Goal: Task Accomplishment & Management: Manage account settings

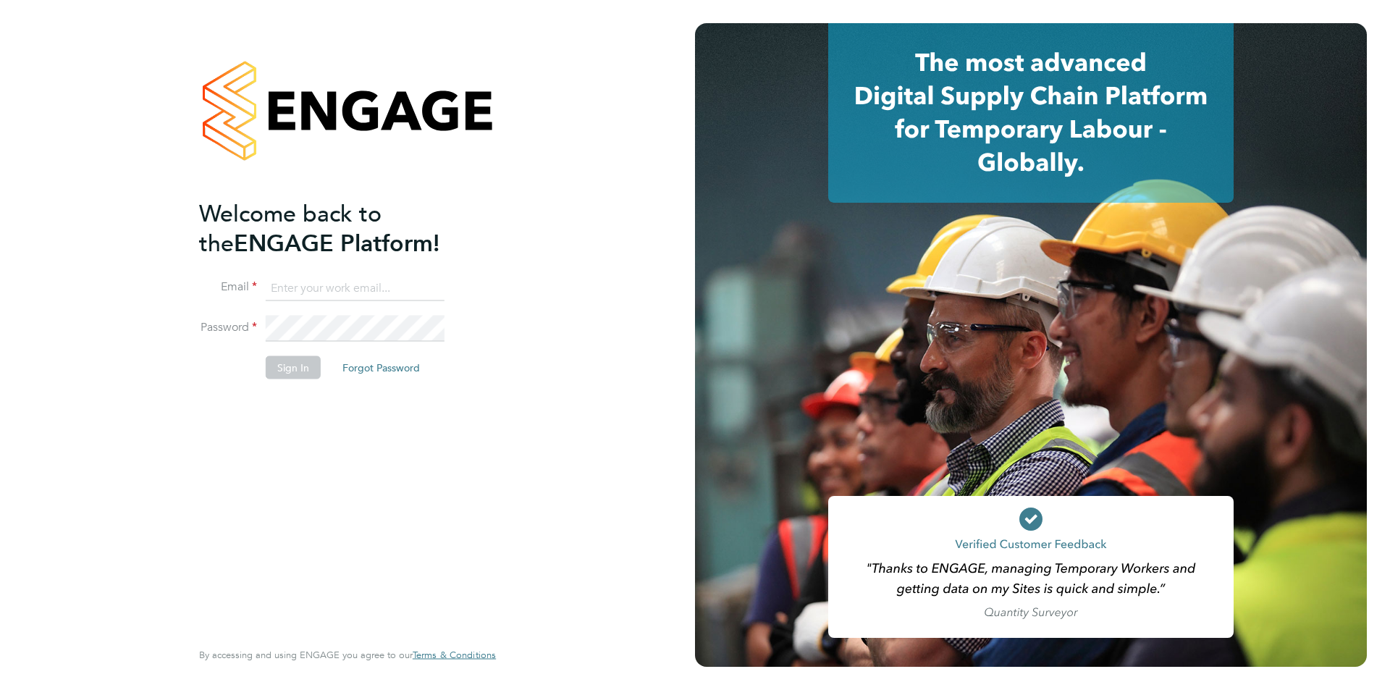
type input "jscholes@fr-group.co.uk"
click at [347, 340] on li "Password" at bounding box center [340, 336] width 282 height 41
click at [290, 365] on button "Sign In" at bounding box center [293, 367] width 55 height 23
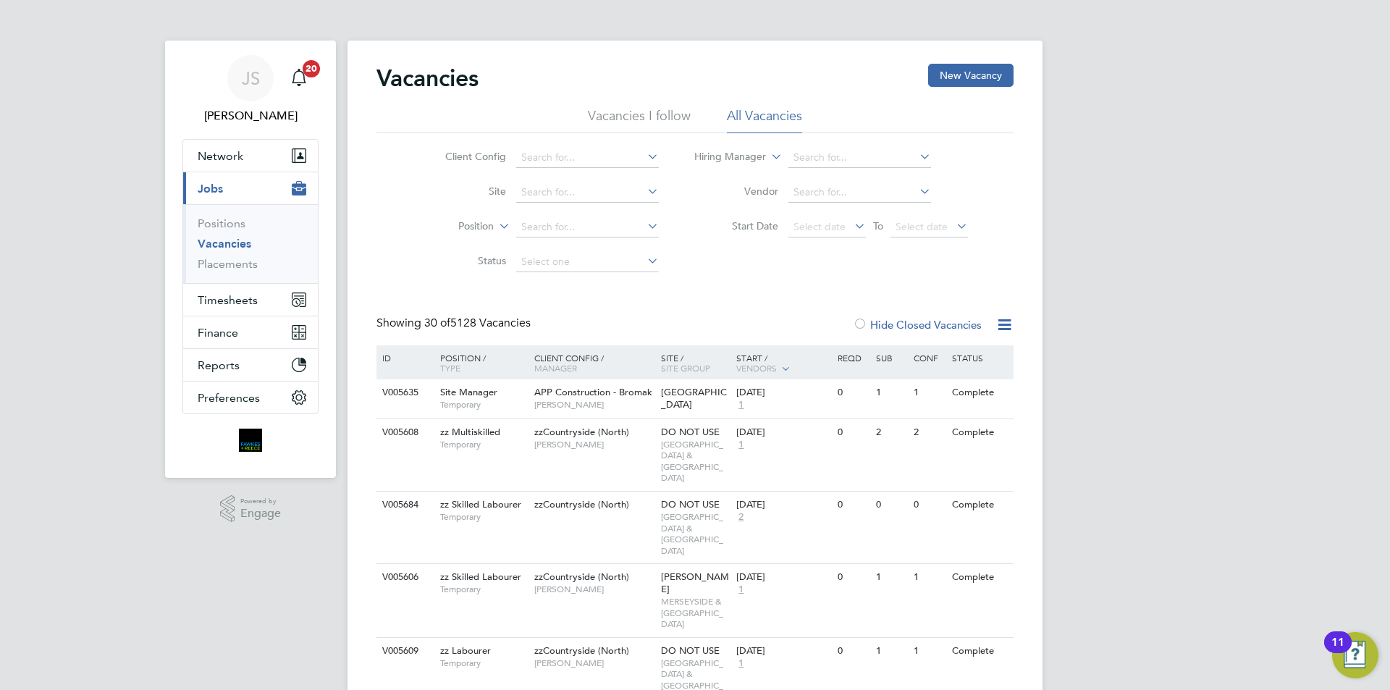
drag, startPoint x: 234, startPoint y: 504, endPoint x: 122, endPoint y: 553, distance: 121.9
click at [253, 433] on img "Main navigation" at bounding box center [250, 440] width 23 height 23
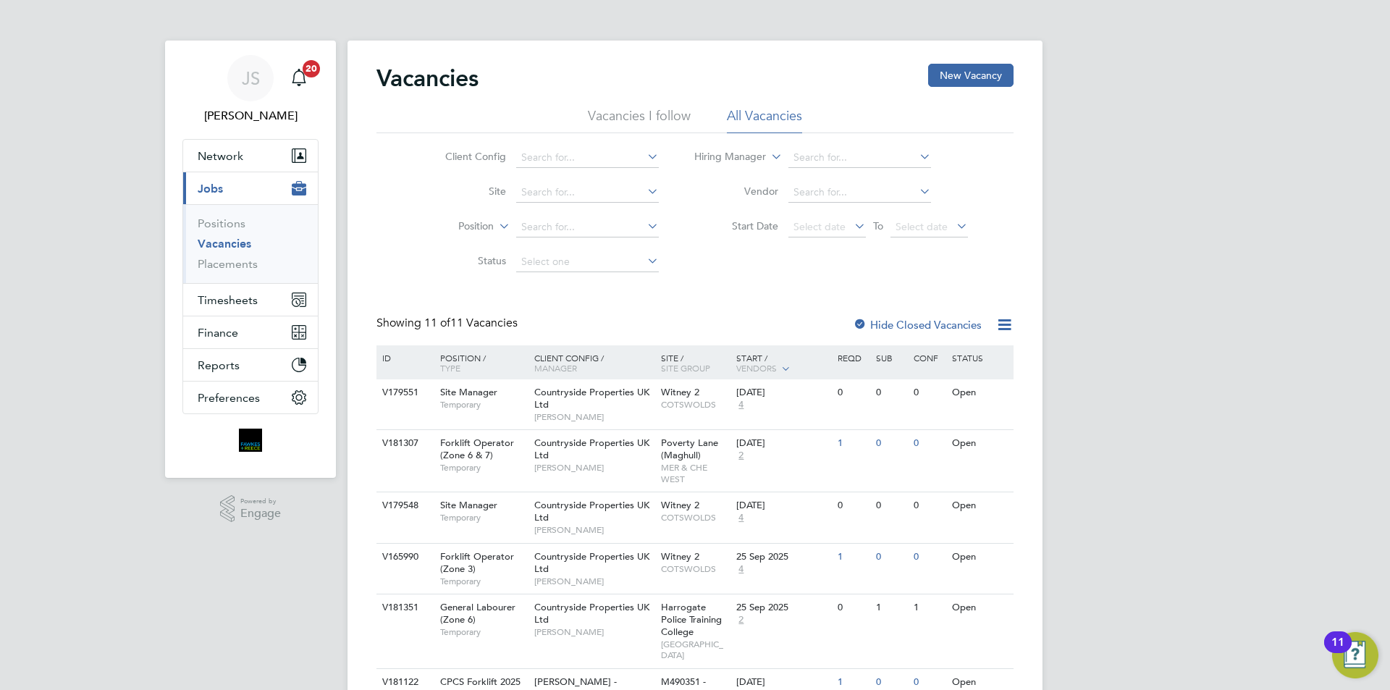
click at [251, 438] on img "Main navigation" at bounding box center [250, 440] width 23 height 23
click at [210, 239] on link "Vacancies" at bounding box center [225, 244] width 54 height 14
drag, startPoint x: 695, startPoint y: 337, endPoint x: 546, endPoint y: 298, distance: 154.0
click at [546, 298] on div "Vacancies New Vacancy Vacancies I follow All Vacancies Client Config Site Posit…" at bounding box center [695, 568] width 637 height 1009
drag, startPoint x: 530, startPoint y: 267, endPoint x: 473, endPoint y: 272, distance: 57.4
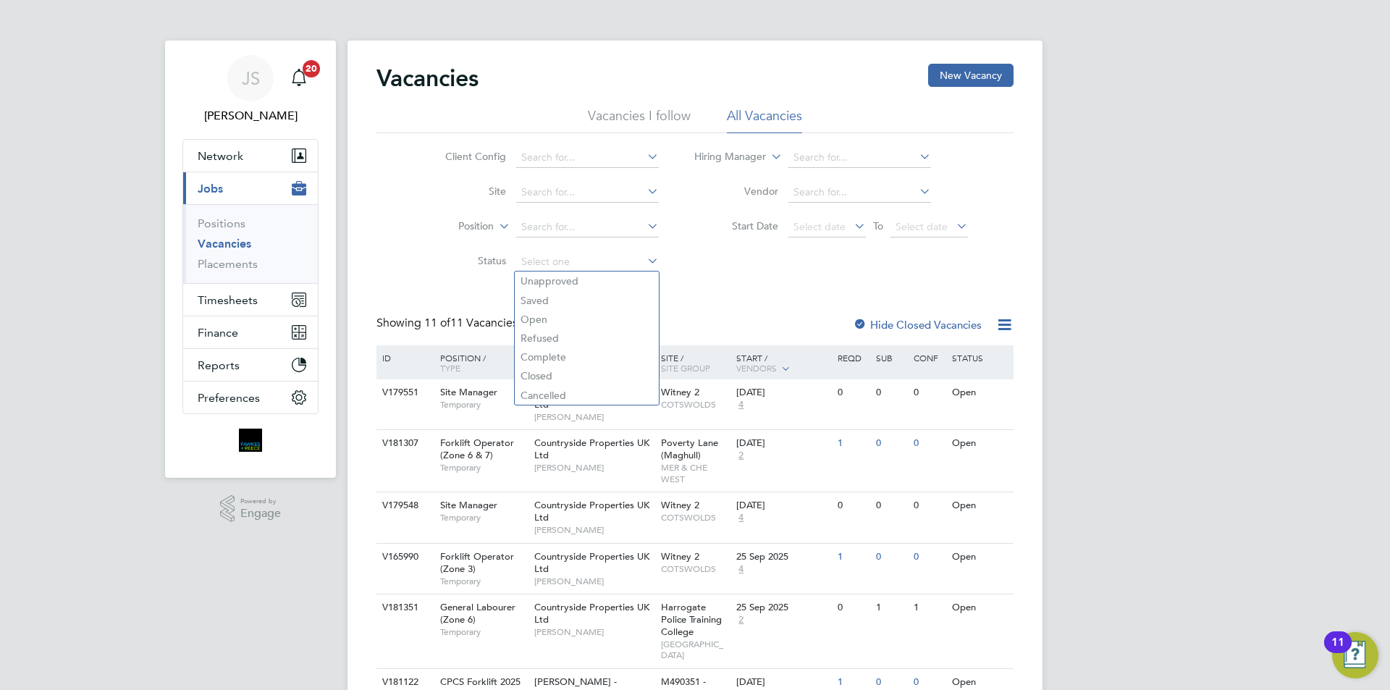
click at [473, 272] on li "Status" at bounding box center [541, 262] width 272 height 35
click at [472, 272] on li "Status" at bounding box center [541, 262] width 272 height 35
drag, startPoint x: 532, startPoint y: 329, endPoint x: 440, endPoint y: 319, distance: 93.2
click at [440, 319] on div "Showing 11 of 11 Vacancies Hide Closed Vacancies" at bounding box center [695, 331] width 637 height 30
drag, startPoint x: 515, startPoint y: 321, endPoint x: 391, endPoint y: 319, distance: 123.9
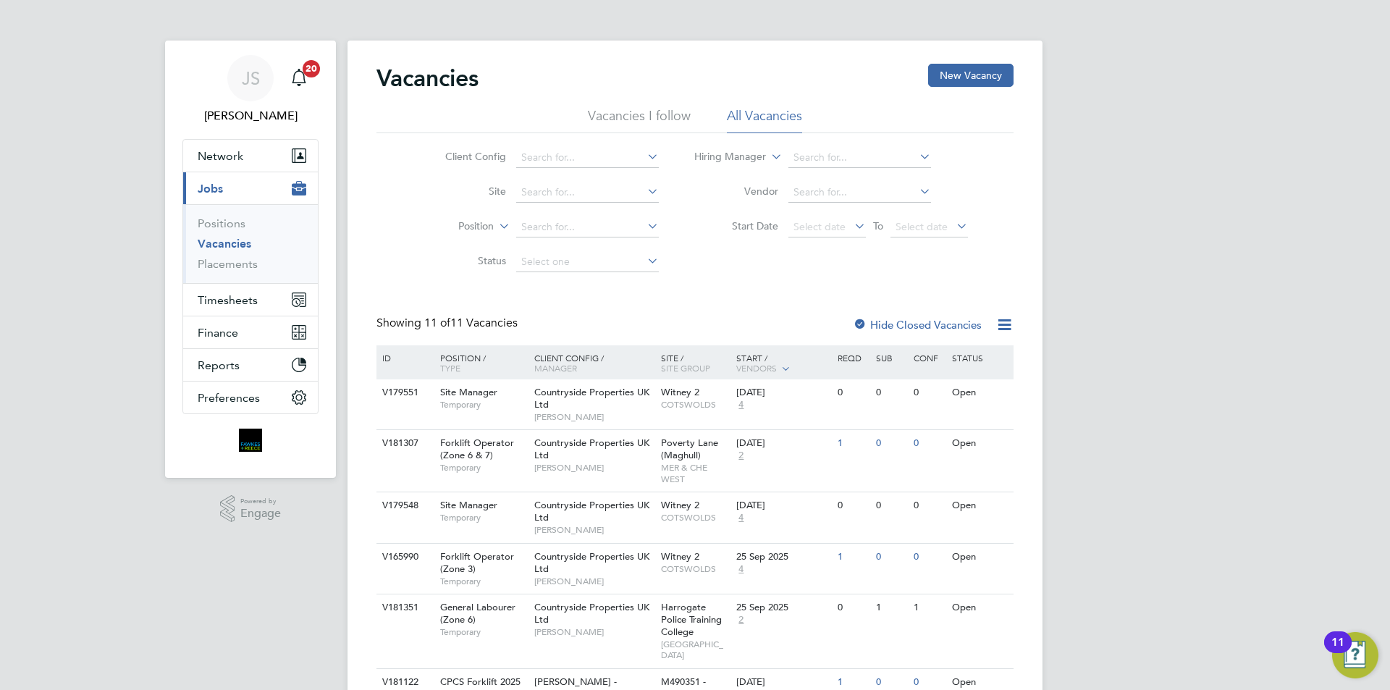
click at [391, 319] on div "Showing 11 of 11 Vacancies" at bounding box center [449, 323] width 144 height 15
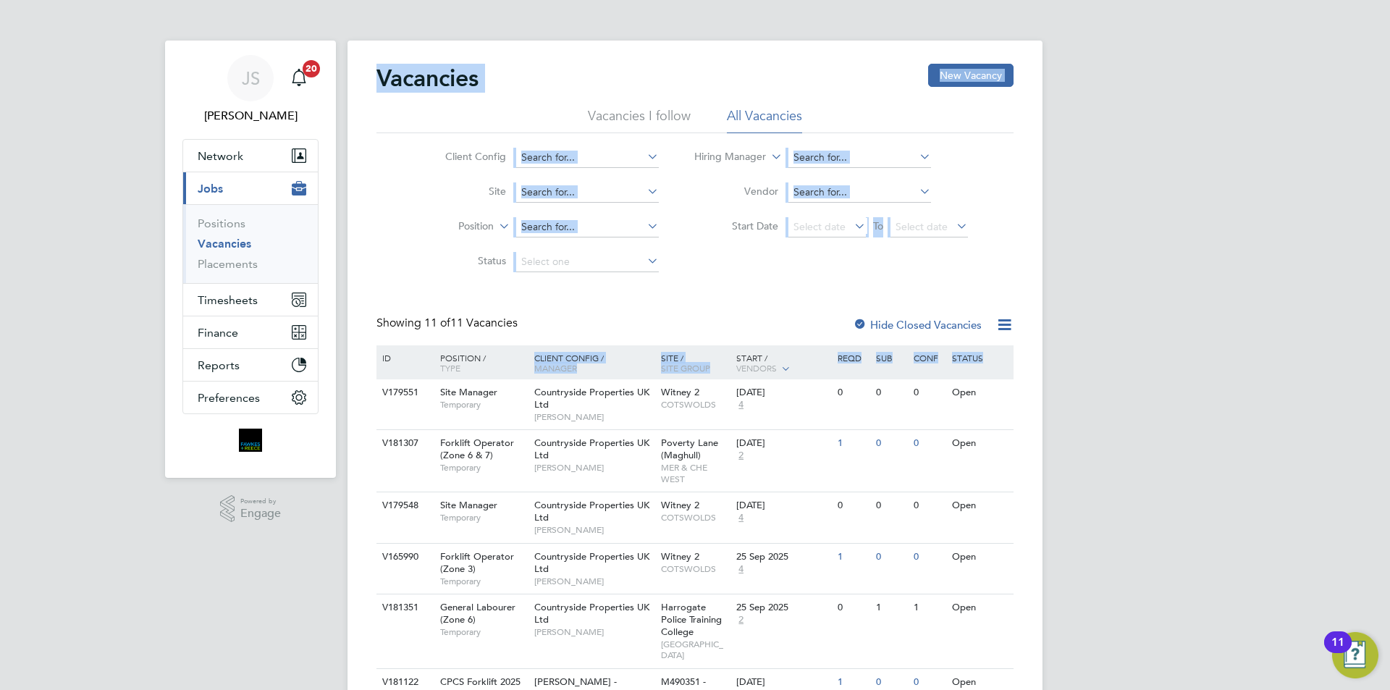
click at [256, 542] on div "JS [PERSON_NAME] Notifications 20 Applications: Network Team Members Businesses…" at bounding box center [695, 562] width 1390 height 1125
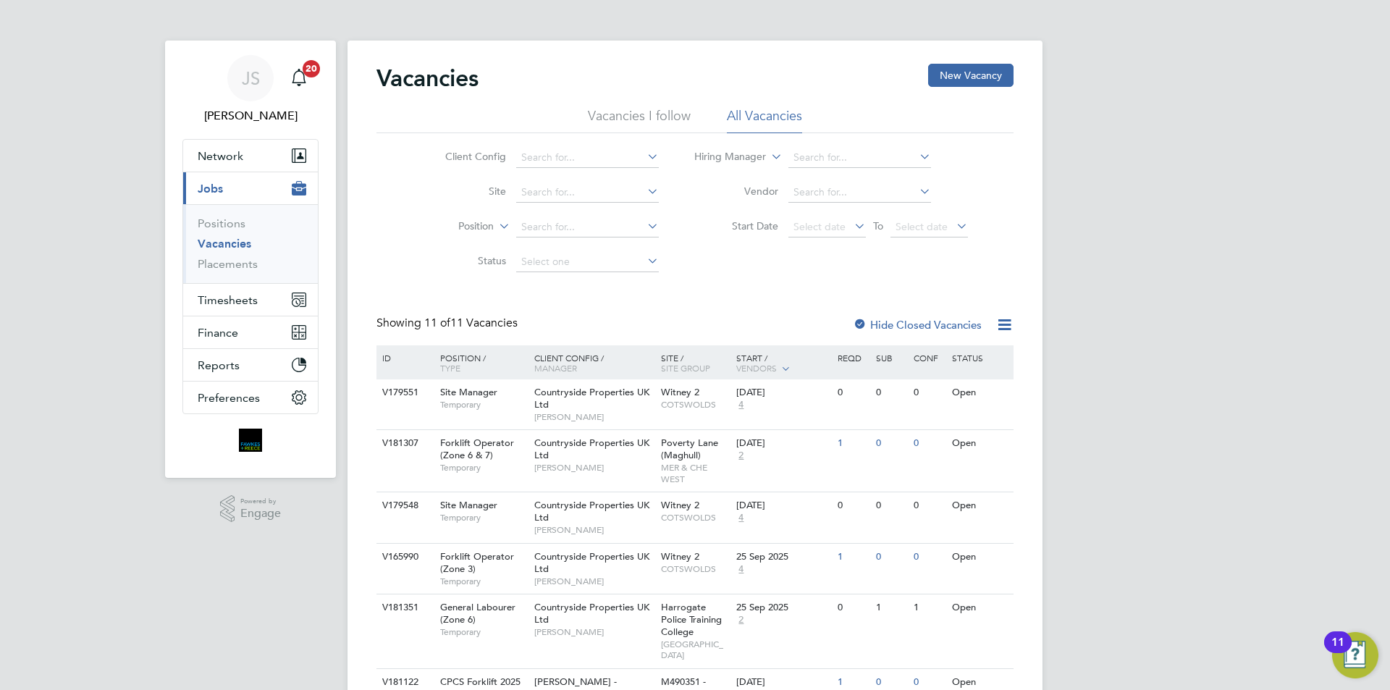
drag, startPoint x: 388, startPoint y: 242, endPoint x: 379, endPoint y: 251, distance: 12.8
drag, startPoint x: 379, startPoint y: 251, endPoint x: 361, endPoint y: 300, distance: 52.7
click at [361, 300] on div "Vacancies New Vacancy Vacancies I follow All Vacancies Client Config Site Posit…" at bounding box center [695, 571] width 695 height 1061
drag, startPoint x: 517, startPoint y: 327, endPoint x: 509, endPoint y: 363, distance: 37.1
click at [383, 342] on div "Showing 11 of 11 Vacancies Hide Closed Vacancies" at bounding box center [695, 331] width 637 height 30
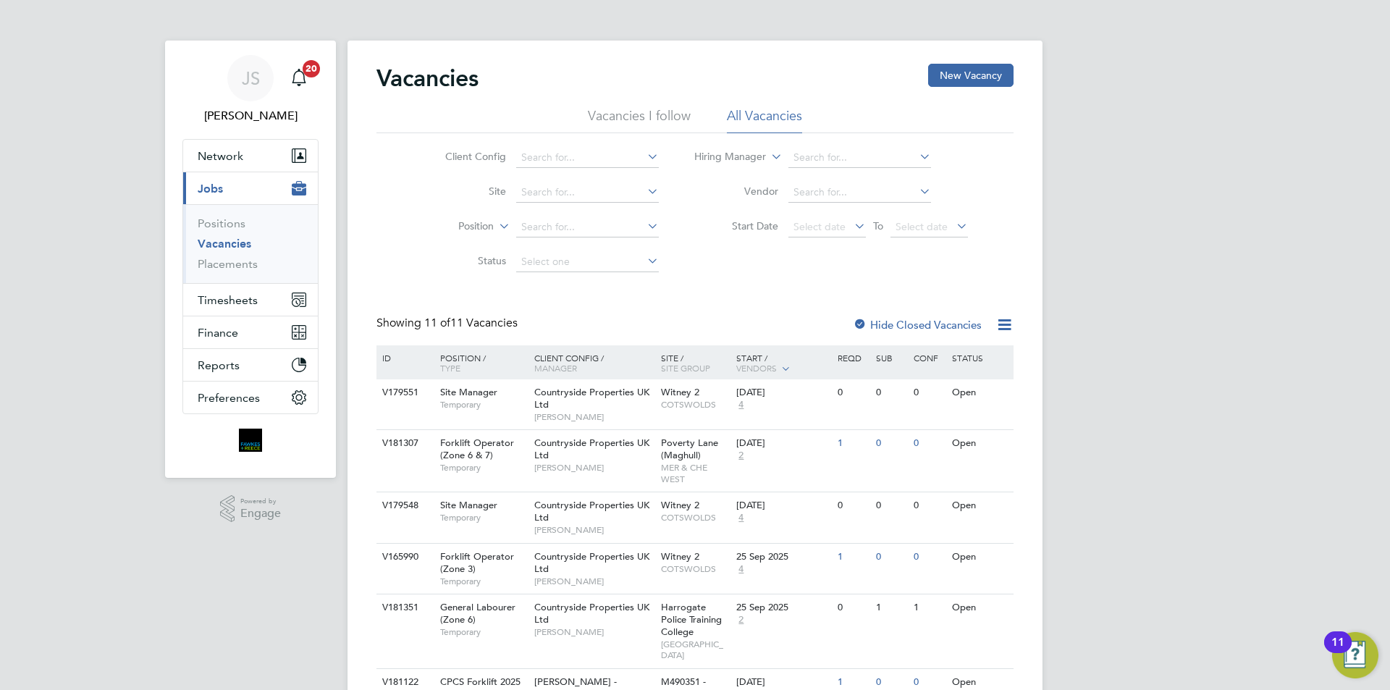
drag, startPoint x: 1027, startPoint y: 316, endPoint x: 866, endPoint y: 299, distance: 162.3
click at [867, 296] on div "Vacancies New Vacancy Vacancies I follow All Vacancies Client Config Site Posit…" at bounding box center [695, 571] width 695 height 1061
drag, startPoint x: 195, startPoint y: 545, endPoint x: 184, endPoint y: 611, distance: 66.8
click at [184, 610] on div "JS [PERSON_NAME] Notifications 20 Applications: Network Team Members Businesses…" at bounding box center [695, 562] width 1390 height 1125
click at [185, 619] on div "JS [PERSON_NAME] Notifications 20 Applications: Network Team Members Businesses…" at bounding box center [695, 562] width 1390 height 1125
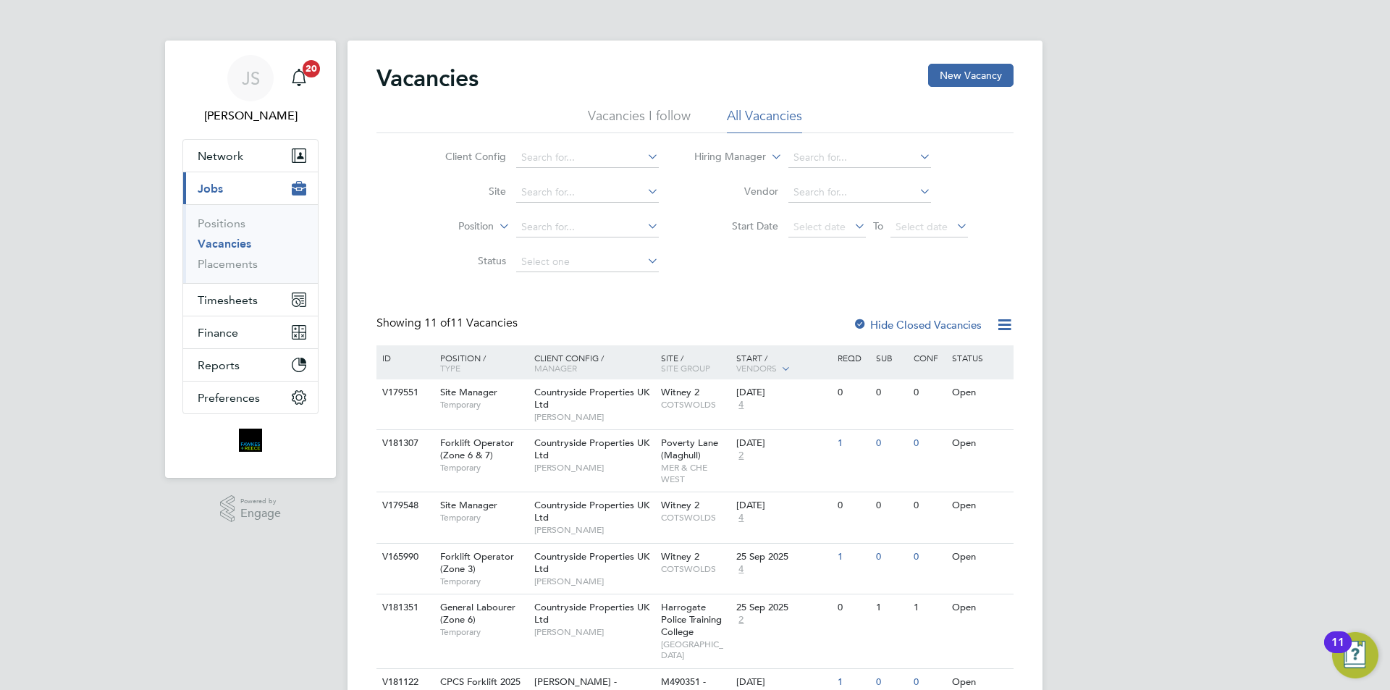
drag, startPoint x: 382, startPoint y: 324, endPoint x: 508, endPoint y: 332, distance: 126.9
click at [508, 332] on div "Showing 11 of 11 Vacancies Hide Closed Vacancies" at bounding box center [695, 331] width 637 height 30
